Goal: Information Seeking & Learning: Understand process/instructions

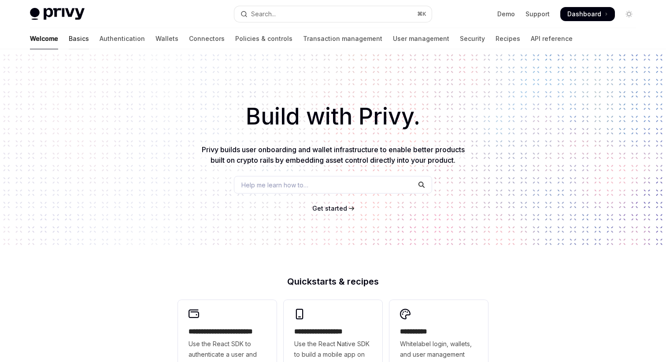
click at [69, 41] on link "Basics" at bounding box center [79, 38] width 20 height 21
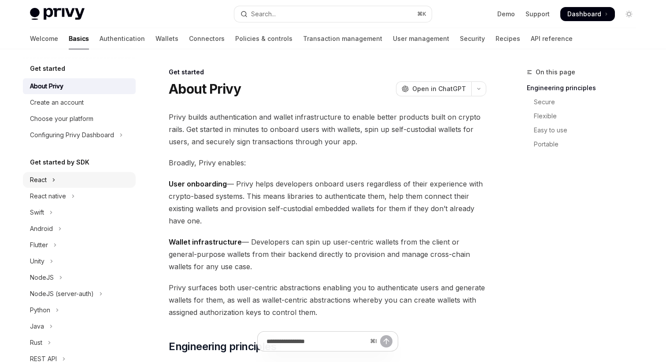
click at [59, 178] on button "React" at bounding box center [79, 180] width 113 height 16
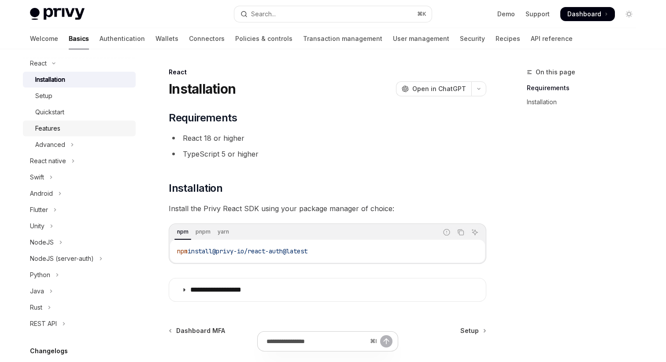
scroll to position [118, 0]
click at [72, 144] on icon "Toggle Advanced section" at bounding box center [72, 143] width 1 height 3
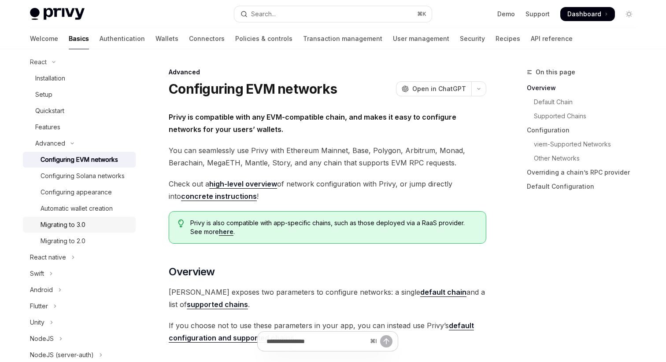
click at [80, 219] on link "Migrating to 3.0" at bounding box center [79, 225] width 113 height 16
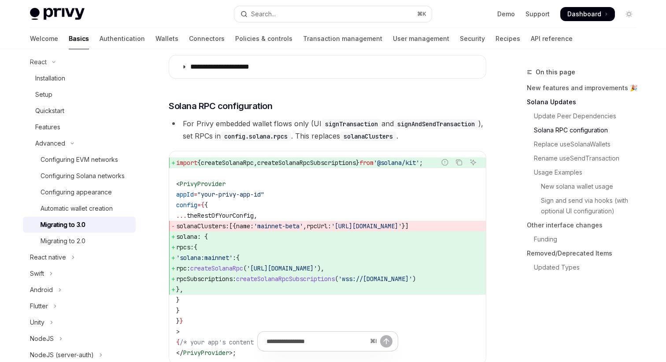
scroll to position [456, 0]
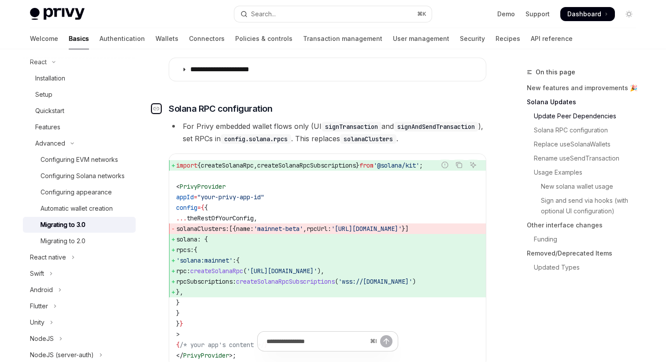
click at [161, 110] on div "Navigate to header" at bounding box center [156, 108] width 11 height 11
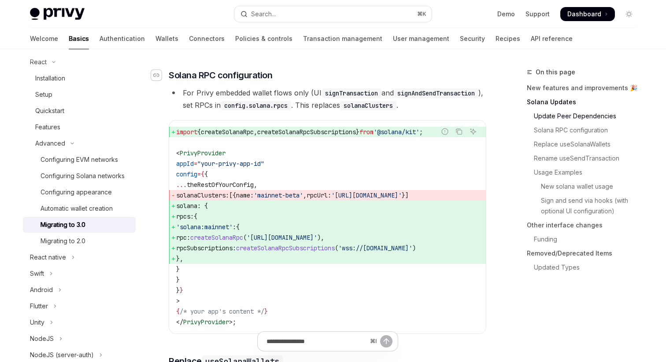
scroll to position [491, 0]
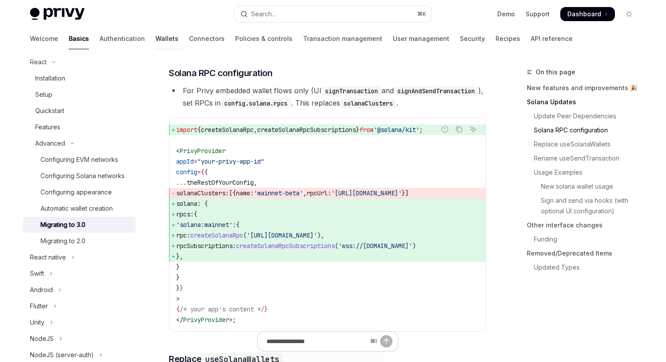
click at [155, 35] on link "Wallets" at bounding box center [166, 38] width 23 height 21
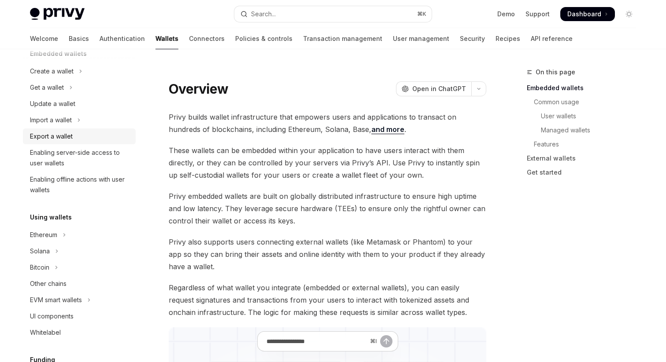
scroll to position [99, 0]
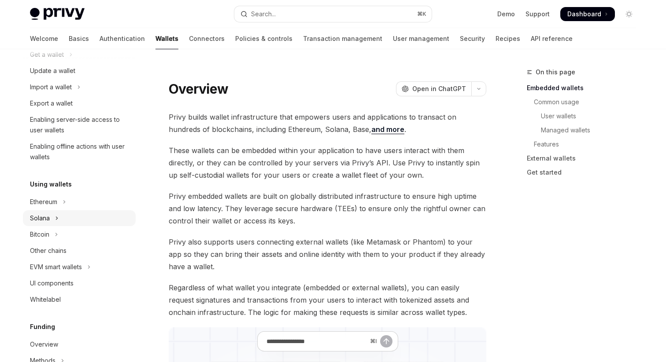
click at [73, 217] on button "Solana" at bounding box center [79, 218] width 113 height 16
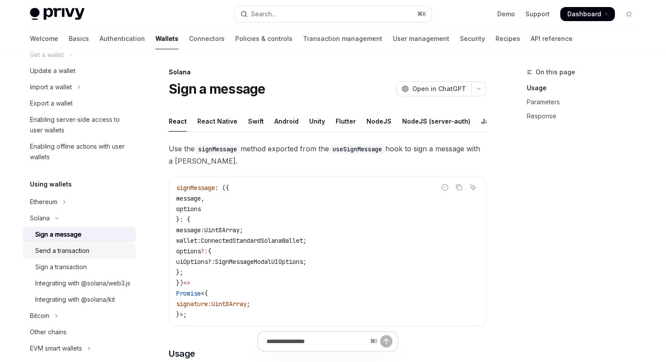
click at [78, 255] on div "Send a transaction" at bounding box center [62, 251] width 54 height 11
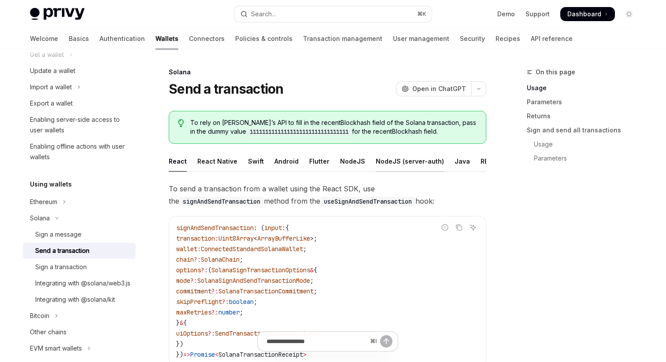
click at [376, 161] on div "NodeJS (server-auth)" at bounding box center [410, 161] width 68 height 21
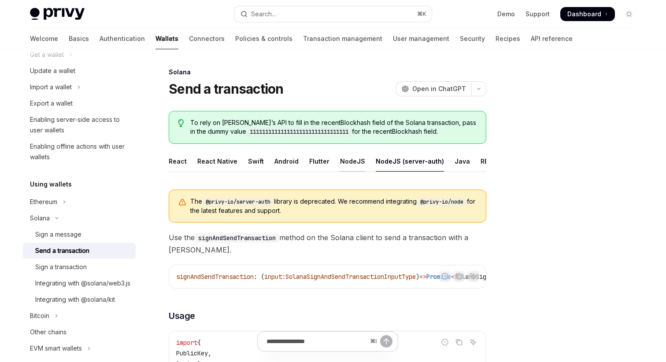
click at [347, 163] on div "NodeJS" at bounding box center [352, 161] width 25 height 21
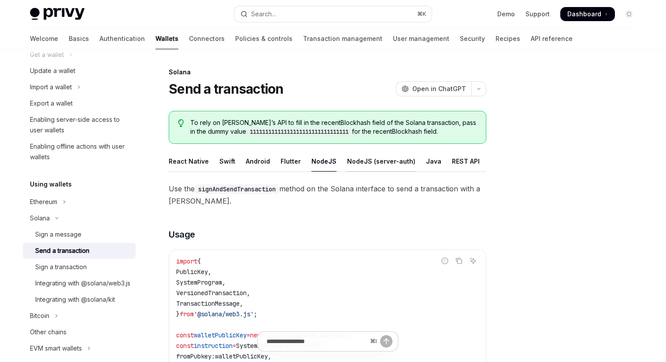
scroll to position [0, 33]
click at [374, 159] on div "NodeJS (server-auth)" at bounding box center [376, 161] width 68 height 21
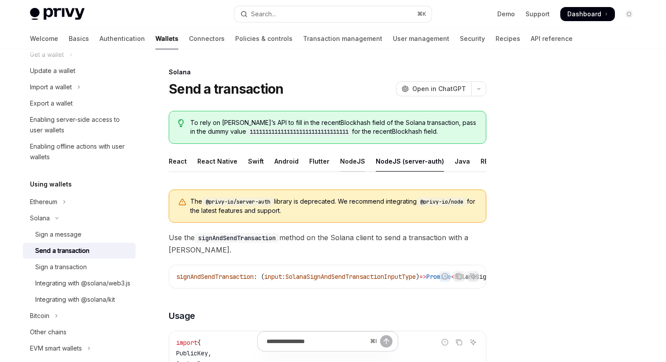
click at [350, 159] on div "NodeJS" at bounding box center [352, 161] width 25 height 21
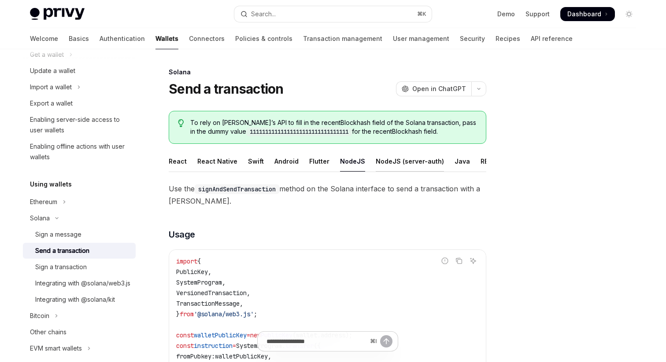
scroll to position [0, 33]
click at [447, 160] on div "REST API" at bounding box center [461, 161] width 28 height 21
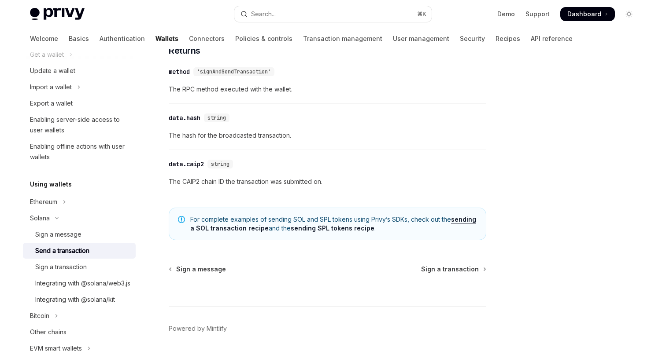
scroll to position [887, 0]
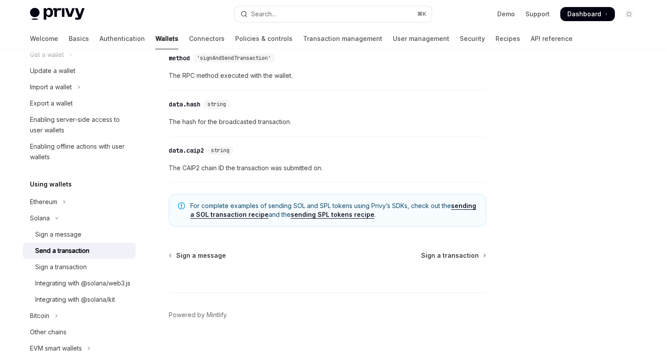
click at [460, 208] on link "sending a SOL transaction recipe" at bounding box center [333, 210] width 286 height 17
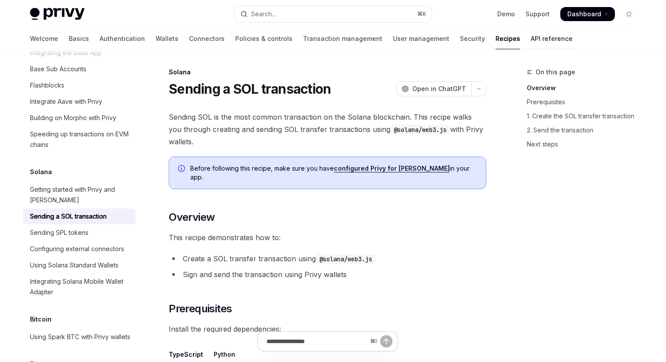
click at [531, 41] on link "API reference" at bounding box center [552, 38] width 42 height 21
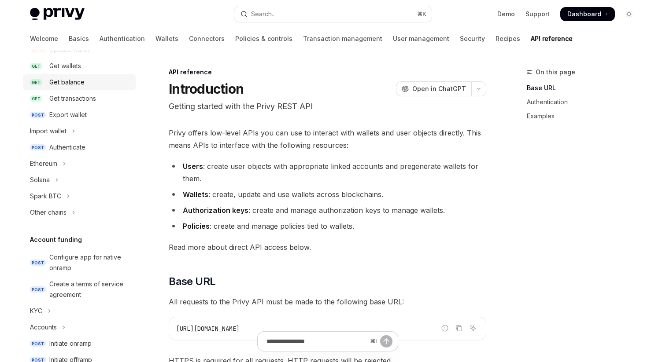
scroll to position [149, 0]
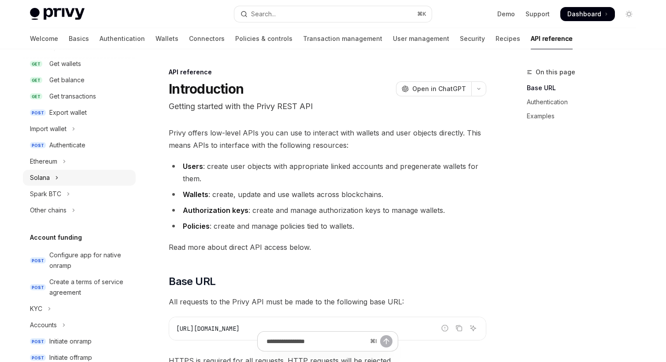
click at [77, 177] on button "Solana" at bounding box center [79, 178] width 113 height 16
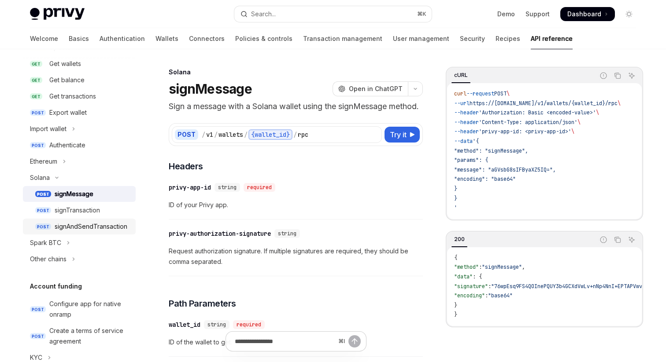
click at [95, 229] on div "signAndSendTransaction" at bounding box center [91, 226] width 73 height 11
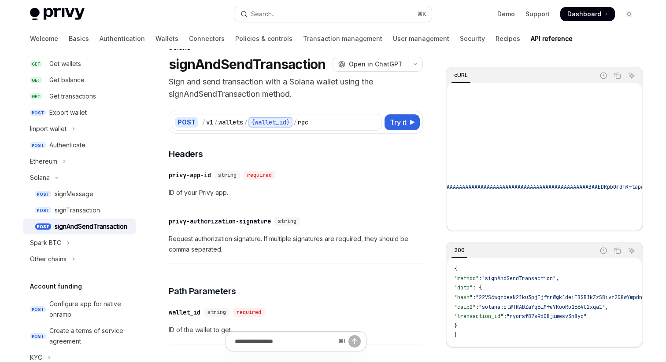
scroll to position [9, 0]
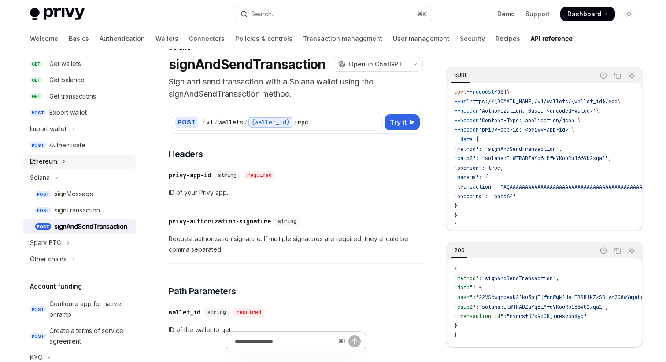
click at [86, 161] on button "Ethereum" at bounding box center [79, 162] width 113 height 16
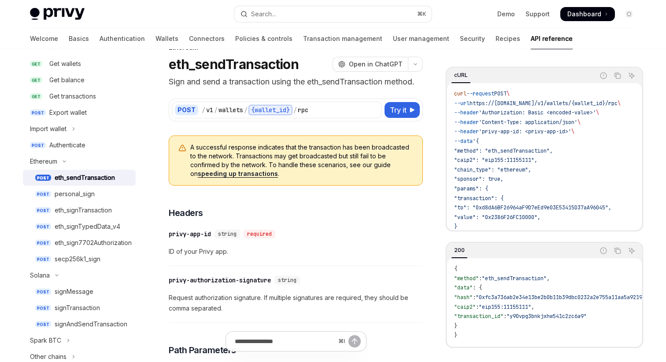
click at [91, 178] on div "eth_sendTransaction" at bounding box center [85, 178] width 60 height 11
type textarea "*"
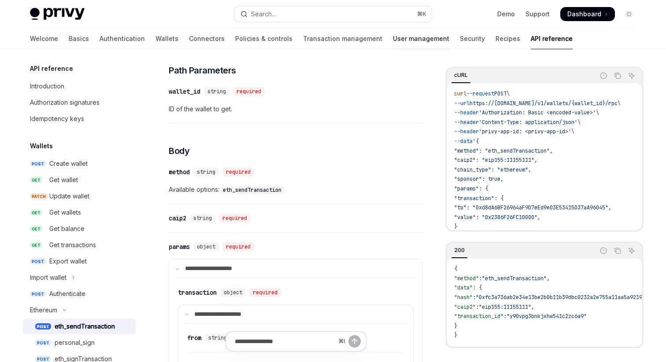
scroll to position [292, 0]
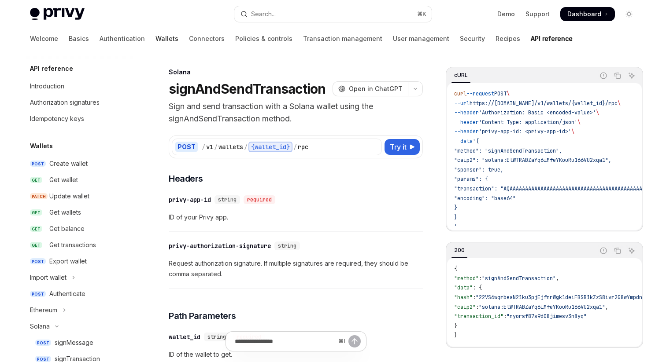
click at [155, 41] on link "Wallets" at bounding box center [166, 38] width 23 height 21
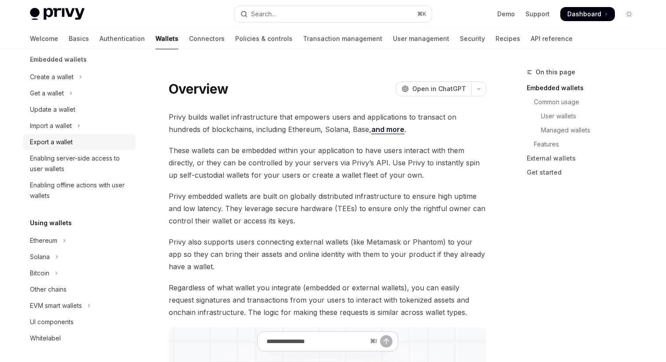
scroll to position [97, 0]
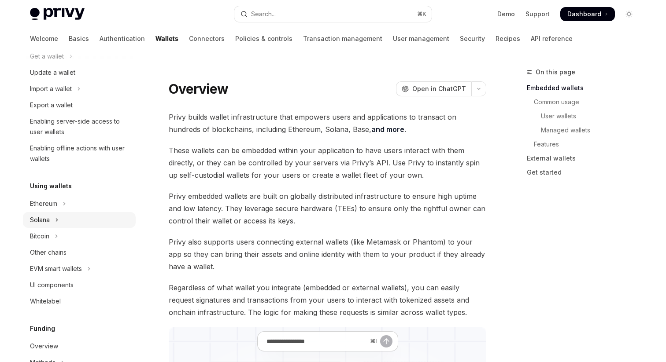
click at [64, 221] on button "Solana" at bounding box center [79, 220] width 113 height 16
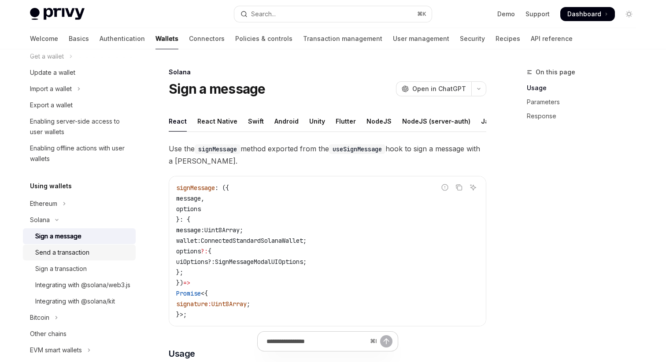
click at [73, 253] on div "Send a transaction" at bounding box center [62, 252] width 54 height 11
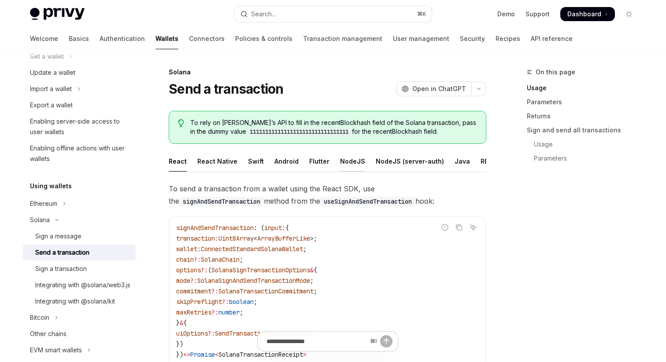
click at [340, 159] on div "NodeJS" at bounding box center [352, 161] width 25 height 21
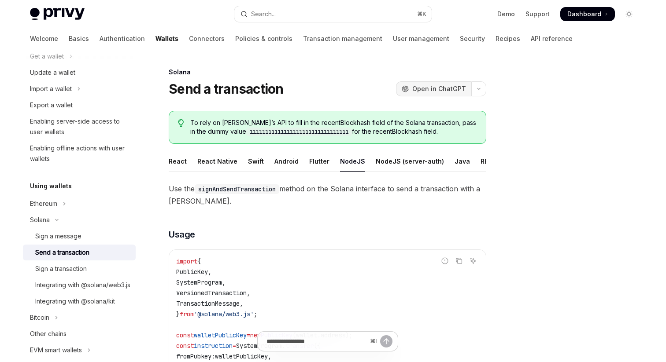
click at [436, 90] on span "Open in ChatGPT" at bounding box center [439, 89] width 54 height 9
click at [71, 207] on button "Ethereum" at bounding box center [79, 204] width 113 height 16
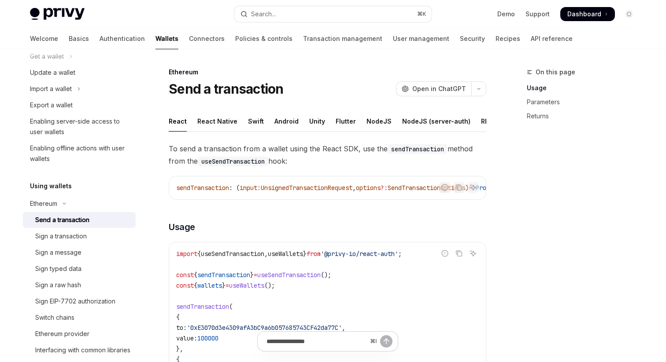
click at [83, 221] on div "Send a transaction" at bounding box center [62, 220] width 54 height 11
click at [83, 236] on div "Sign a transaction" at bounding box center [61, 236] width 52 height 11
click at [79, 217] on div "Send a transaction" at bounding box center [62, 220] width 54 height 11
click at [373, 125] on div "NodeJS" at bounding box center [378, 121] width 25 height 21
type textarea "*"
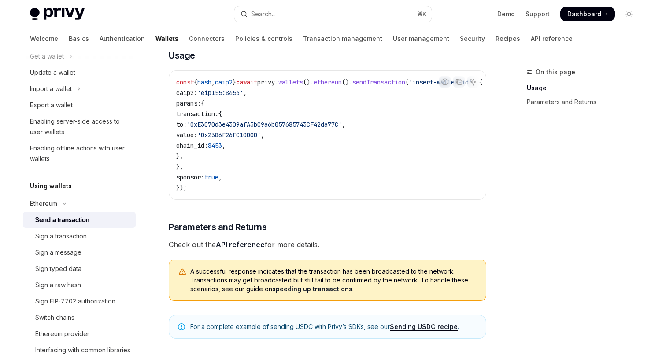
scroll to position [178, 0]
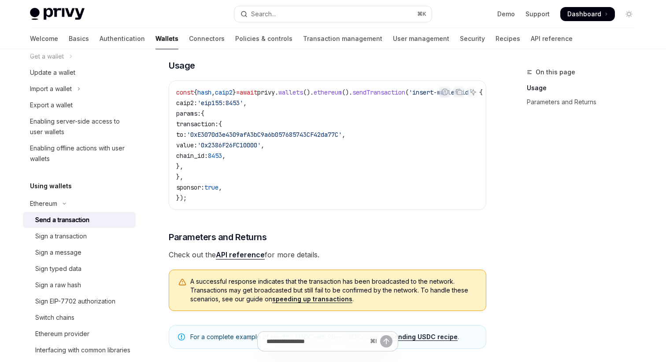
click at [583, 17] on span "Dashboard" at bounding box center [584, 14] width 34 height 9
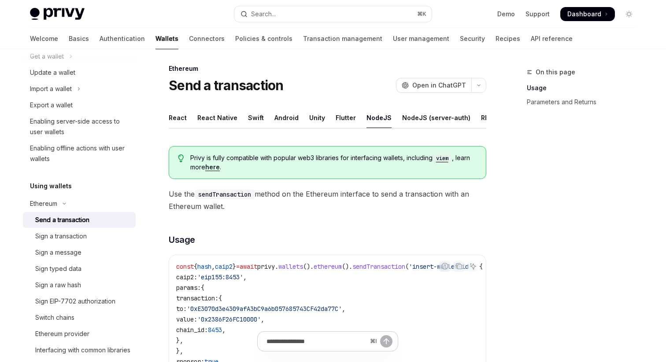
scroll to position [0, 0]
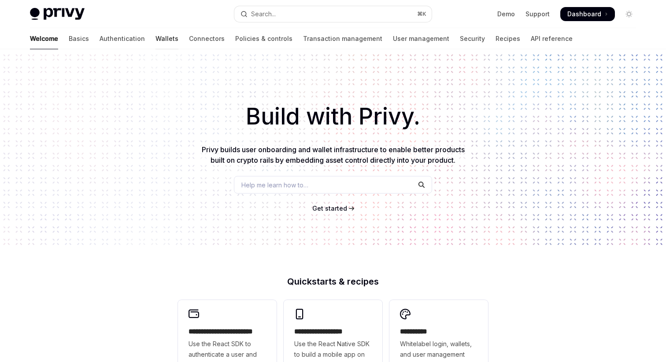
click at [155, 37] on link "Wallets" at bounding box center [166, 38] width 23 height 21
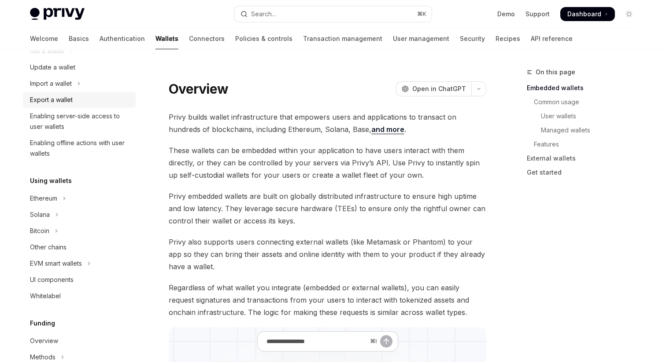
scroll to position [119, 0]
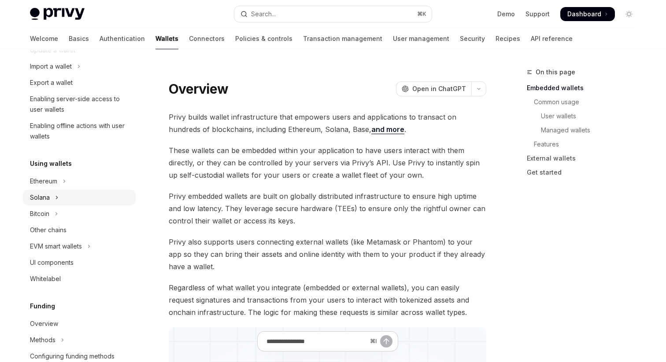
click at [69, 196] on button "Solana" at bounding box center [79, 198] width 113 height 16
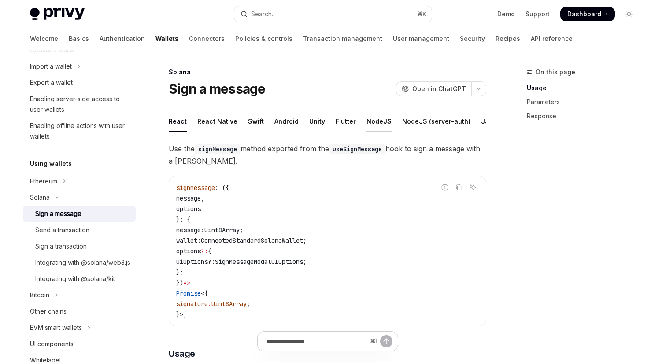
click at [371, 122] on div "NodeJS" at bounding box center [378, 121] width 25 height 21
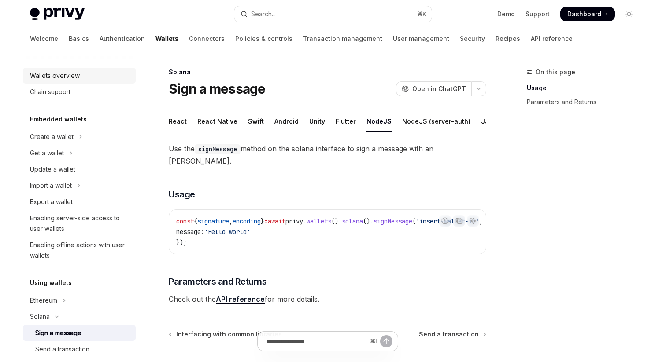
click at [63, 75] on div "Wallets overview" at bounding box center [55, 75] width 50 height 11
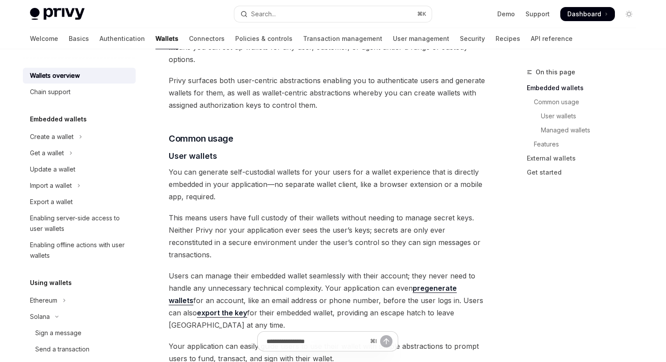
scroll to position [437, 0]
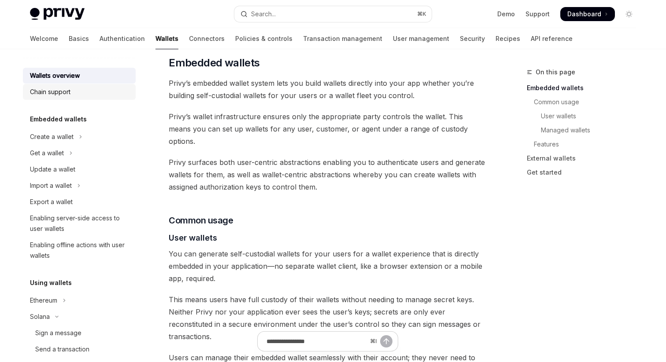
click at [82, 93] on div "Chain support" at bounding box center [80, 92] width 100 height 11
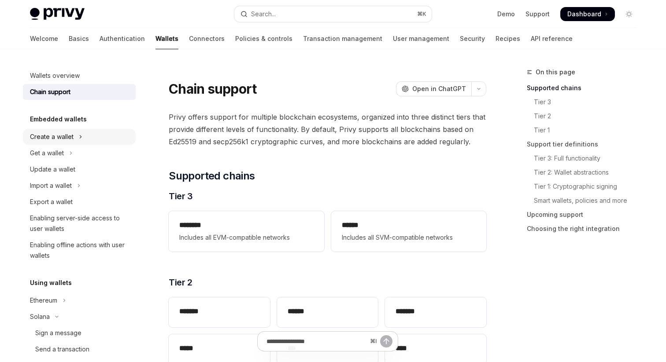
click at [70, 137] on div "Create a wallet" at bounding box center [52, 137] width 44 height 11
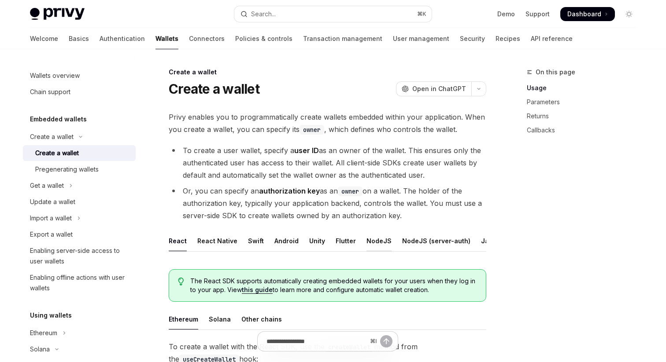
click at [368, 246] on div "NodeJS" at bounding box center [378, 241] width 25 height 21
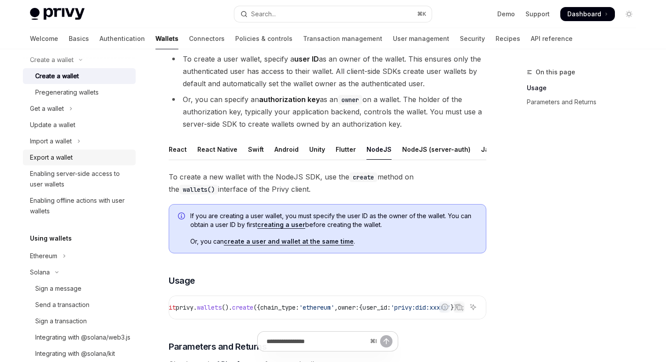
scroll to position [118, 0]
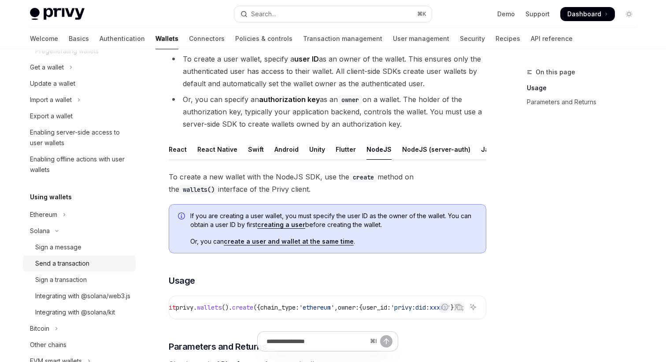
click at [69, 264] on div "Send a transaction" at bounding box center [62, 263] width 54 height 11
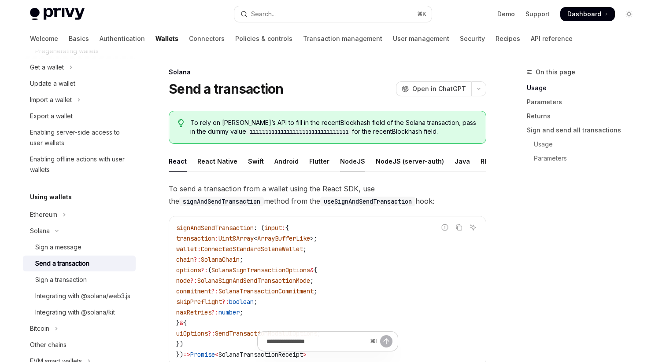
click at [349, 159] on div "NodeJS" at bounding box center [352, 161] width 25 height 21
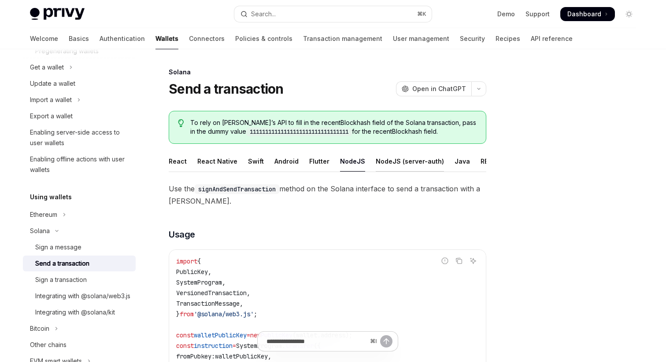
click at [396, 157] on div "NodeJS (server-auth)" at bounding box center [410, 161] width 68 height 21
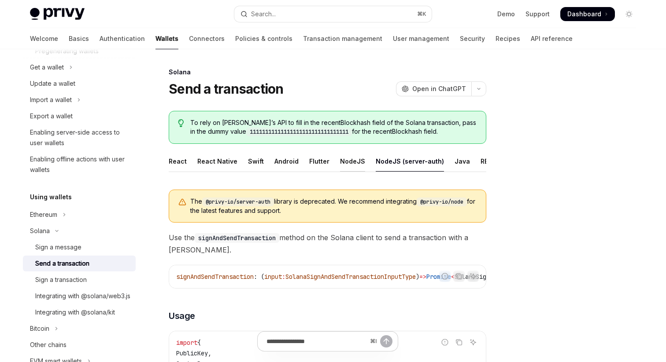
click at [347, 158] on div "NodeJS" at bounding box center [352, 161] width 25 height 21
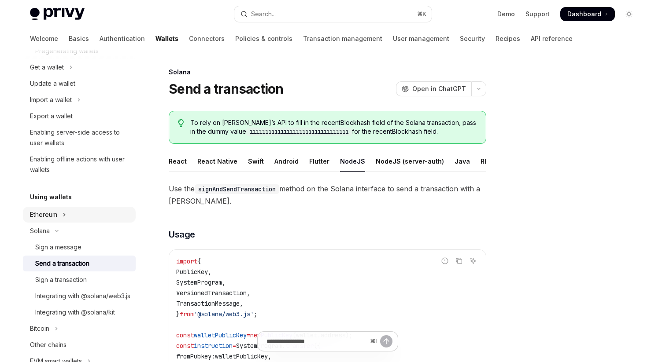
click at [72, 217] on button "Ethereum" at bounding box center [79, 215] width 113 height 16
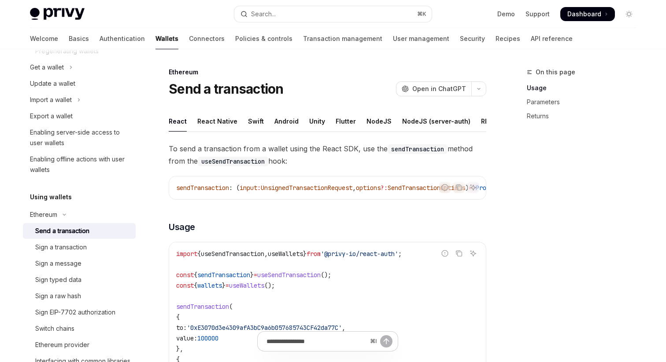
click at [77, 228] on div "Send a transaction" at bounding box center [62, 231] width 54 height 11
click at [366, 121] on div "NodeJS" at bounding box center [378, 121] width 25 height 21
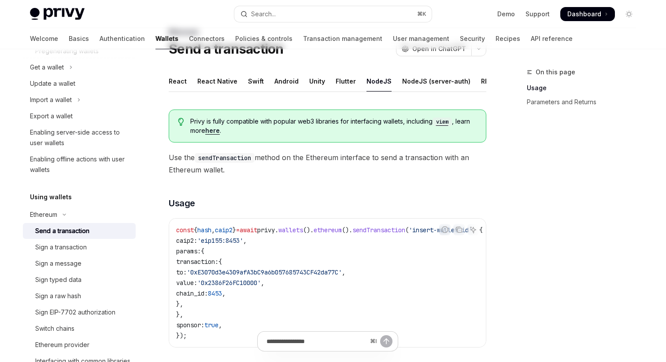
scroll to position [9, 0]
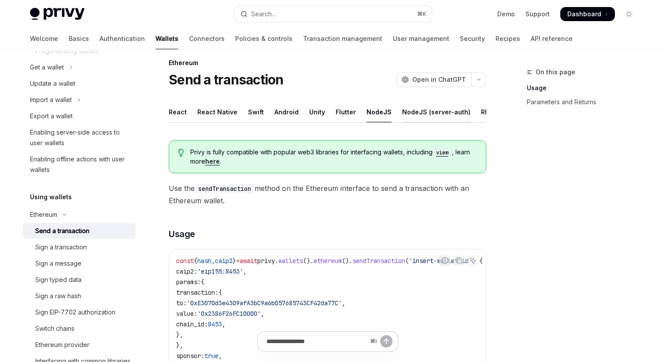
click at [417, 111] on div "NodeJS (server-auth)" at bounding box center [436, 112] width 68 height 21
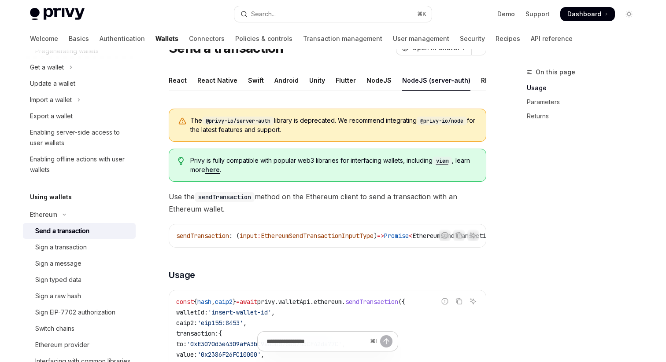
scroll to position [36, 0]
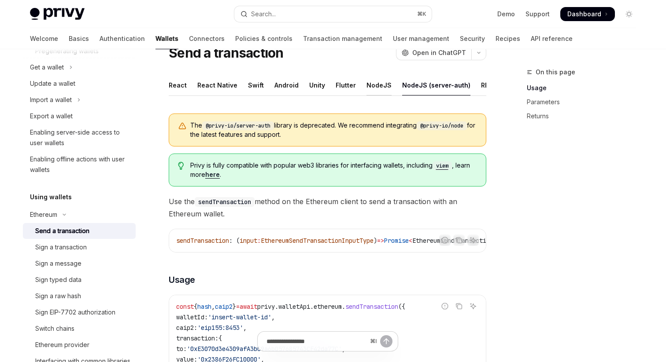
click at [382, 83] on div "NodeJS" at bounding box center [378, 85] width 25 height 21
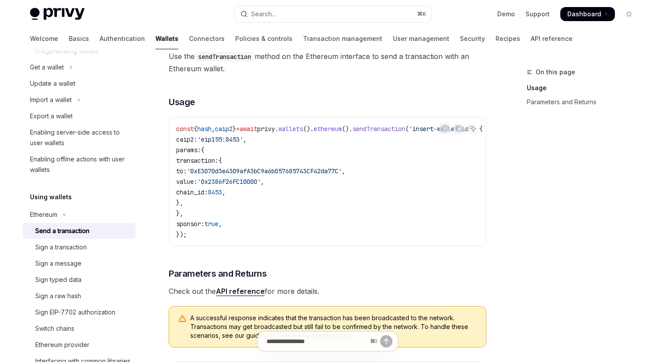
scroll to position [143, 0]
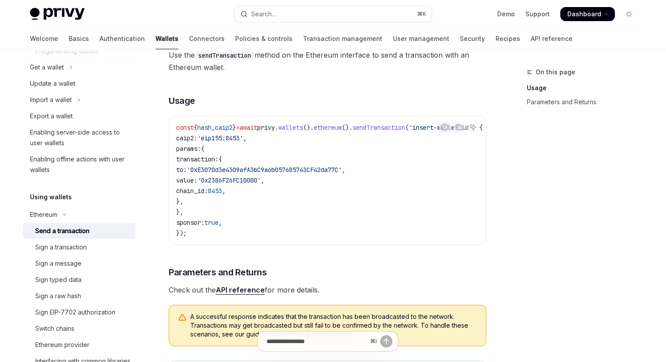
click at [261, 178] on span "'0x2386F26FC10000'" at bounding box center [228, 181] width 63 height 8
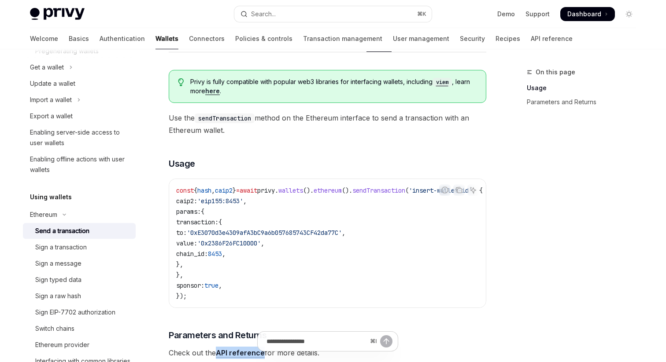
scroll to position [63, 0]
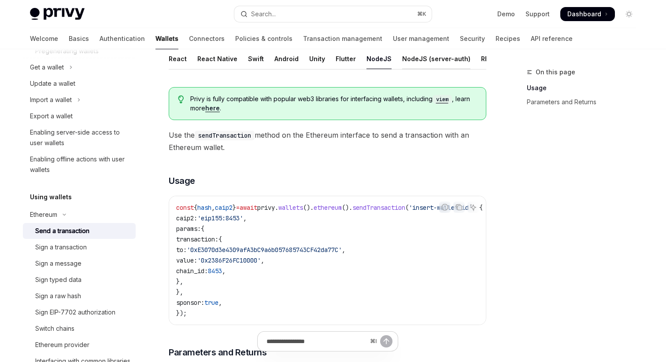
click at [421, 62] on div "NodeJS (server-auth)" at bounding box center [436, 58] width 68 height 21
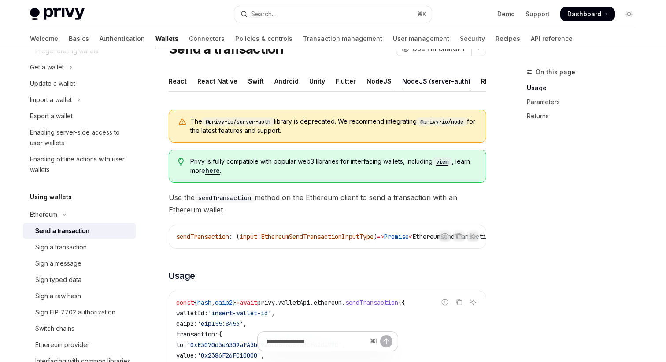
scroll to position [43, 0]
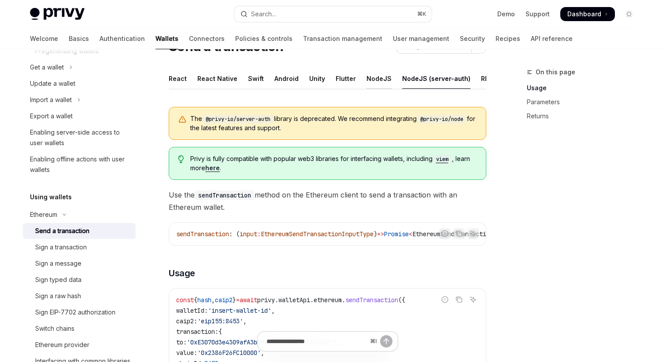
click at [379, 77] on div "NodeJS" at bounding box center [378, 78] width 25 height 21
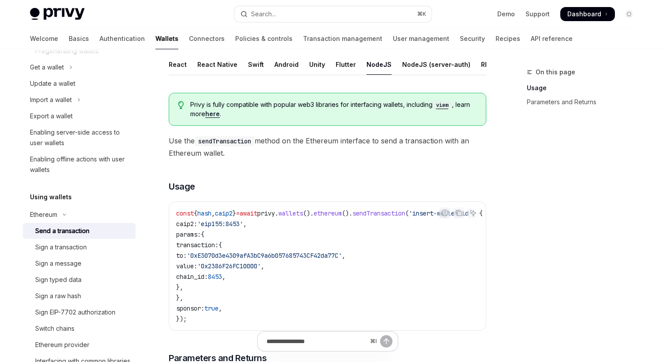
scroll to position [66, 0]
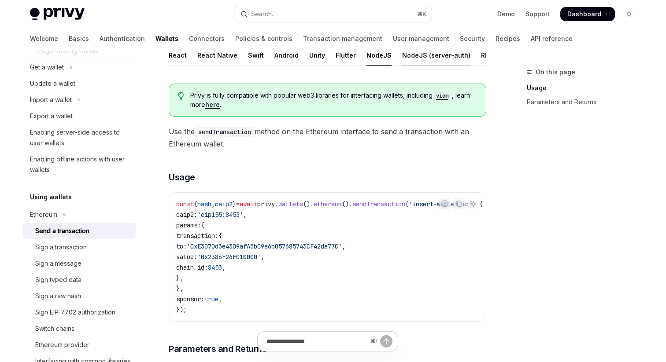
click at [421, 59] on div "NodeJS (server-auth)" at bounding box center [436, 55] width 68 height 21
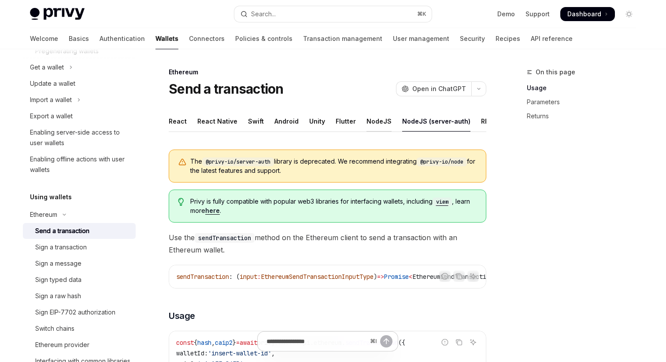
click at [376, 121] on div "NodeJS" at bounding box center [378, 121] width 25 height 21
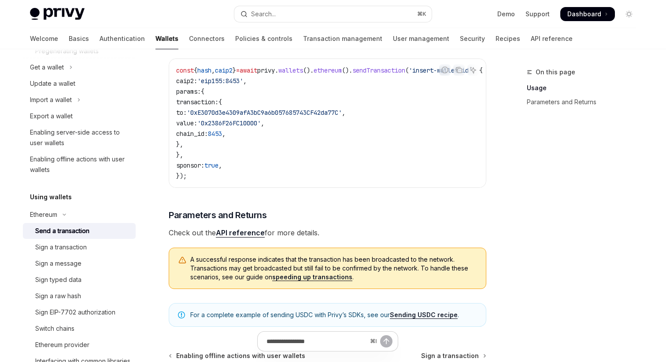
scroll to position [274, 0]
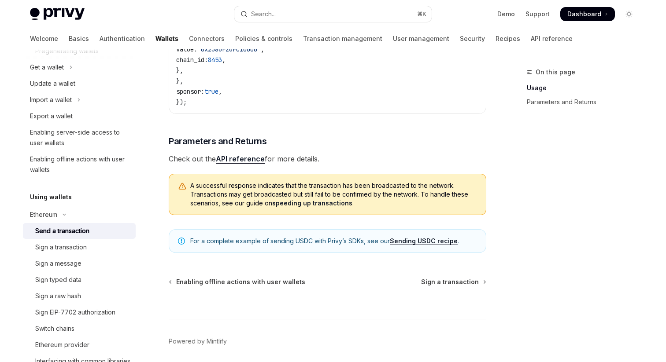
click at [239, 163] on link "API reference" at bounding box center [240, 159] width 49 height 9
type textarea "*"
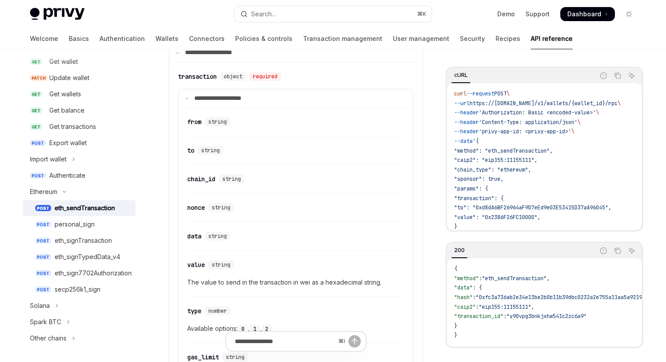
scroll to position [520, 0]
drag, startPoint x: 301, startPoint y: 283, endPoint x: 381, endPoint y: 284, distance: 80.1
click at [381, 284] on span "The value to send in the transaction in wei as a hexadecimal string." at bounding box center [295, 283] width 217 height 11
copy span "wei as a hexadecimal string"
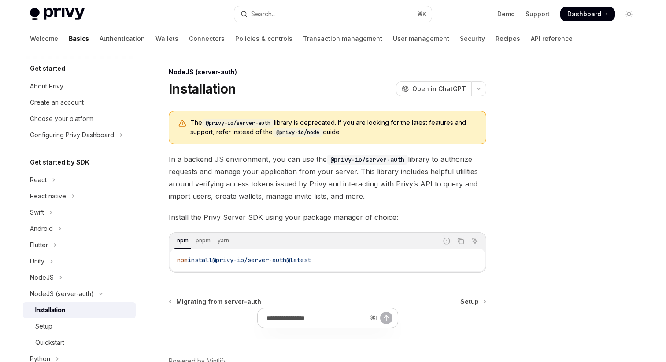
click at [315, 132] on code "@privy-io/node" at bounding box center [298, 132] width 50 height 9
type textarea "*"
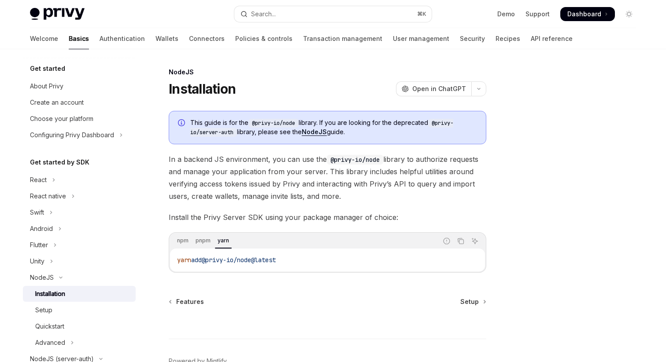
drag, startPoint x: 177, startPoint y: 261, endPoint x: 292, endPoint y: 267, distance: 116.0
click at [292, 267] on div "yarn add @privy-io/node@latest" at bounding box center [327, 260] width 315 height 23
copy span "yarn add @privy-io/node@latest"
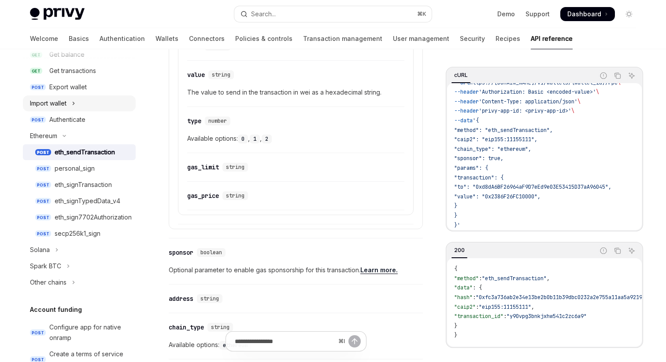
scroll to position [175, 0]
click at [78, 247] on button "Solana" at bounding box center [79, 250] width 113 height 16
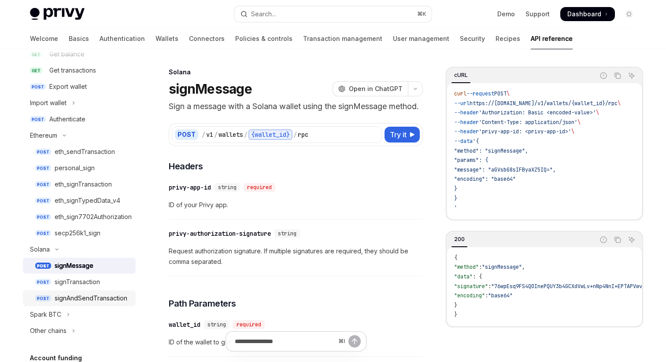
click at [98, 298] on div "signAndSendTransaction" at bounding box center [91, 298] width 73 height 11
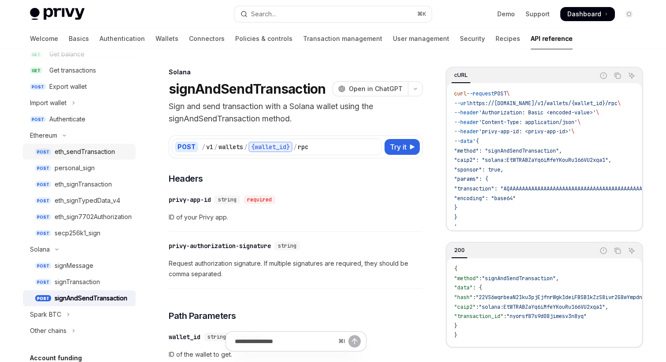
click at [92, 151] on div "eth_sendTransaction" at bounding box center [85, 152] width 60 height 11
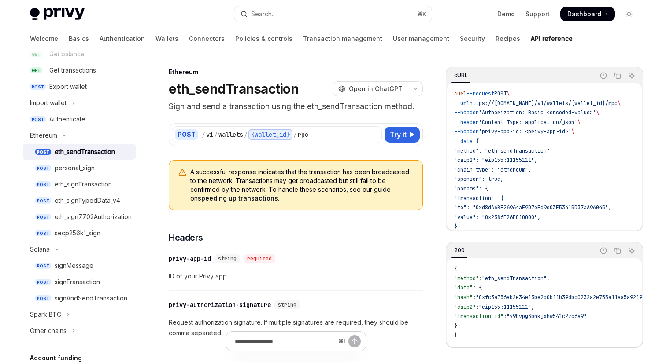
type textarea "*"
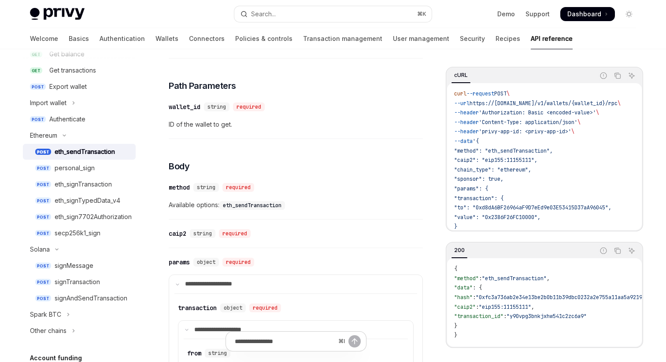
scroll to position [346, 0]
